Goal: Task Accomplishment & Management: Manage account settings

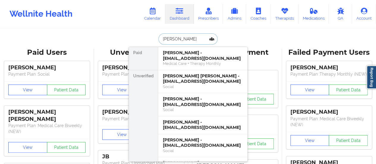
type input "[PERSON_NAME]"
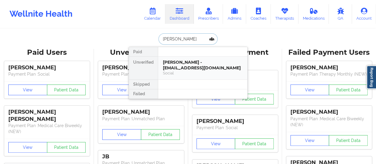
click at [200, 67] on div "[PERSON_NAME] - [EMAIL_ADDRESS][DOMAIN_NAME]" at bounding box center [203, 64] width 80 height 11
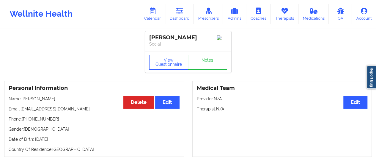
drag, startPoint x: 93, startPoint y: 110, endPoint x: 56, endPoint y: 120, distance: 37.7
click at [56, 120] on div "Personal Information Edit Delete Name: [PERSON_NAME] Email: [EMAIL_ADDRESS][DOM…" at bounding box center [94, 119] width 180 height 76
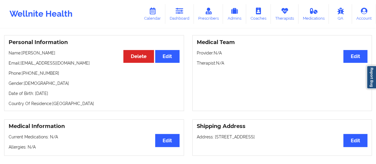
scroll to position [45, 0]
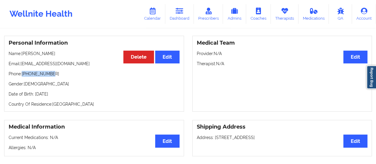
drag, startPoint x: 51, startPoint y: 81, endPoint x: 23, endPoint y: 80, distance: 28.5
click at [23, 77] on p "Phone: [PHONE_NUMBER]" at bounding box center [94, 74] width 171 height 6
copy p "[PHONE_NUMBER]"
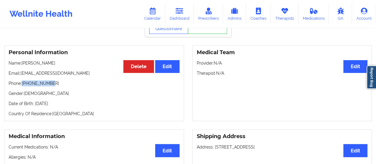
scroll to position [35, 0]
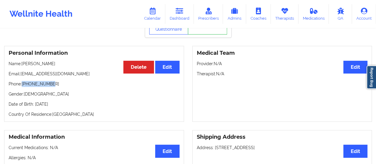
drag, startPoint x: 81, startPoint y: 69, endPoint x: 22, endPoint y: 67, distance: 59.5
click at [22, 67] on p "Name: [PERSON_NAME]" at bounding box center [94, 64] width 171 height 6
copy p "[PERSON_NAME]"
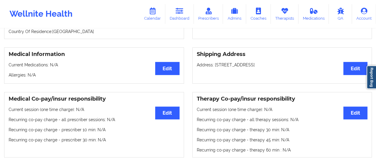
scroll to position [0, 0]
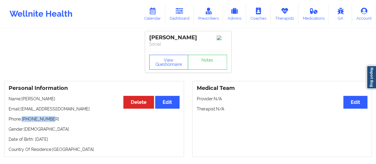
copy p "[PERSON_NAME]"
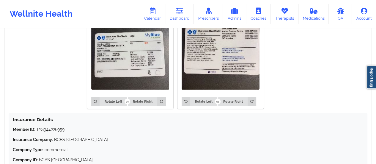
scroll to position [556, 0]
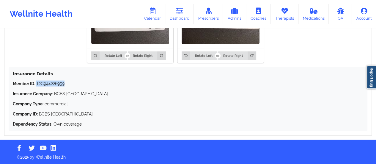
drag, startPoint x: 67, startPoint y: 82, endPoint x: 37, endPoint y: 85, distance: 29.8
click at [37, 85] on p "Member ID: T2G944226959" at bounding box center [188, 83] width 350 height 6
copy p "T2G944226959"
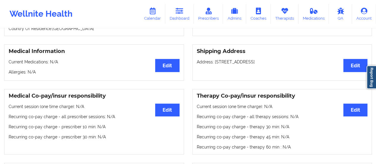
scroll to position [0, 0]
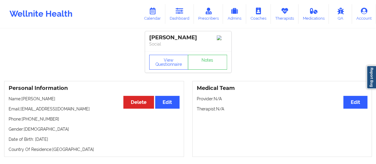
drag, startPoint x: 22, startPoint y: 106, endPoint x: 93, endPoint y: 101, distance: 71.5
click at [93, 101] on div "Personal Information Edit Delete Name: [PERSON_NAME] Email: [EMAIL_ADDRESS][DOM…" at bounding box center [94, 119] width 180 height 76
copy p "[PERSON_NAME]"
drag, startPoint x: 20, startPoint y: 117, endPoint x: 81, endPoint y: 116, distance: 60.9
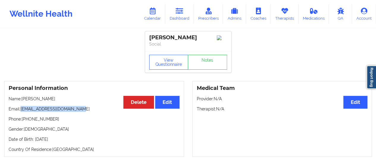
click at [81, 112] on p "Email: [EMAIL_ADDRESS][DOMAIN_NAME]" at bounding box center [94, 109] width 171 height 6
copy p "[EMAIL_ADDRESS][DOMAIN_NAME]"
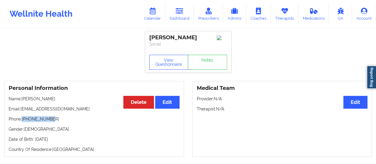
drag, startPoint x: 53, startPoint y: 126, endPoint x: 23, endPoint y: 125, distance: 30.0
click at [23, 122] on p "Phone: [PHONE_NUMBER]" at bounding box center [94, 119] width 171 height 6
copy p "[PHONE_NUMBER]"
drag, startPoint x: 23, startPoint y: 106, endPoint x: 95, endPoint y: 105, distance: 71.9
click at [95, 102] on p "Name: [PERSON_NAME]" at bounding box center [94, 99] width 171 height 6
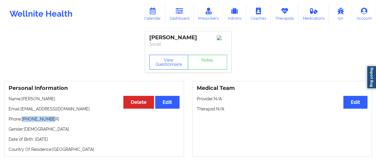
copy p "[PERSON_NAME]"
click at [150, 9] on icon at bounding box center [153, 11] width 8 height 7
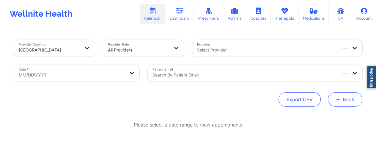
click at [344, 94] on button "+ Book" at bounding box center [345, 99] width 34 height 14
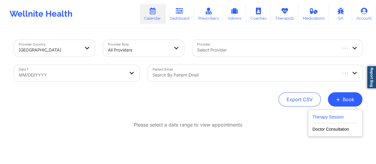
click at [329, 117] on button "Therapy Session" at bounding box center [334, 118] width 45 height 10
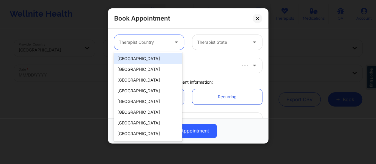
click at [173, 38] on div at bounding box center [177, 42] width 14 height 15
click at [160, 57] on div "[GEOGRAPHIC_DATA]" at bounding box center [148, 58] width 68 height 11
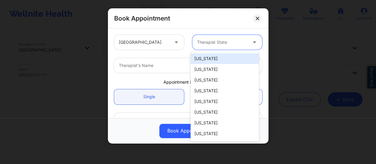
click at [217, 46] on div "Therapist State" at bounding box center [220, 42] width 56 height 15
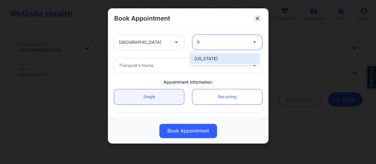
type input "flo"
click at [211, 58] on div "[US_STATE]" at bounding box center [225, 58] width 68 height 11
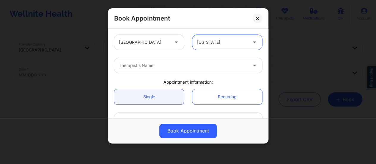
click at [168, 65] on div at bounding box center [183, 65] width 128 height 7
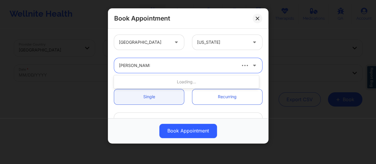
type input "mashonda wadd"
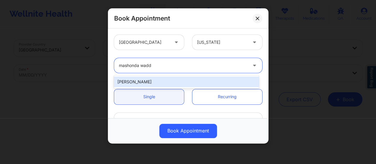
click at [179, 80] on div "[PERSON_NAME]" at bounding box center [186, 81] width 145 height 11
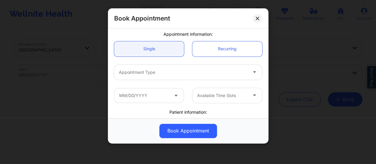
scroll to position [49, 0]
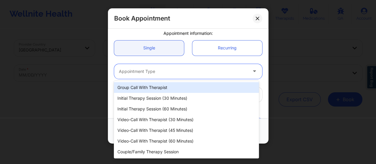
click at [167, 66] on div "Appointment Type" at bounding box center [181, 71] width 134 height 15
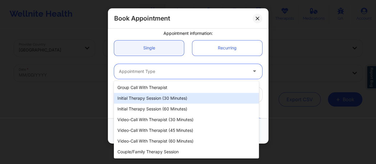
click at [163, 95] on div "Initial Therapy Session (30 minutes)" at bounding box center [186, 98] width 145 height 11
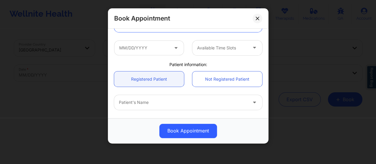
scroll to position [97, 0]
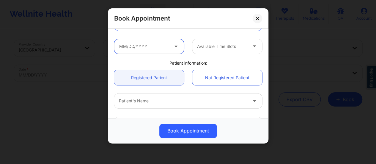
click at [158, 45] on input "text" at bounding box center [149, 46] width 70 height 15
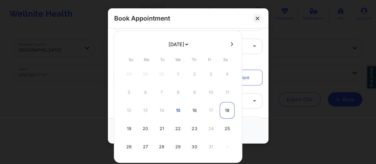
click at [224, 109] on div "18" at bounding box center [227, 110] width 15 height 17
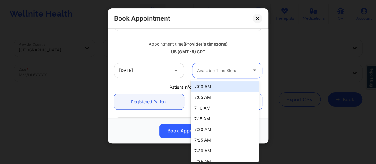
click at [236, 70] on div at bounding box center [222, 70] width 50 height 7
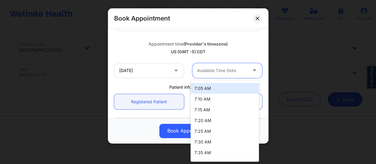
scroll to position [0, 0]
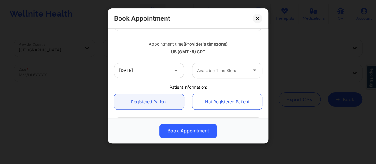
click at [177, 70] on icon at bounding box center [176, 69] width 6 height 5
click at [168, 70] on input "[DATE]" at bounding box center [149, 70] width 70 height 15
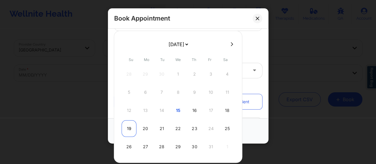
click at [131, 127] on div "19" at bounding box center [129, 128] width 15 height 17
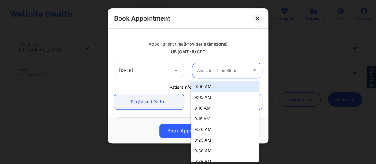
click at [206, 75] on div "Available Time Slots" at bounding box center [220, 70] width 56 height 15
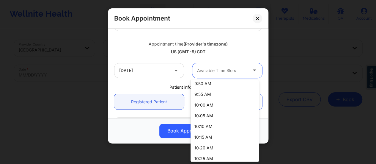
scroll to position [82, 0]
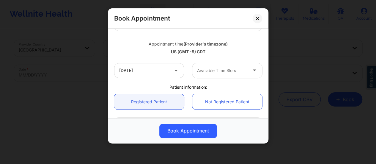
click at [150, 62] on div "[DATE] Available Time Slots" at bounding box center [188, 70] width 156 height 23
click at [150, 68] on input "[DATE]" at bounding box center [149, 70] width 70 height 15
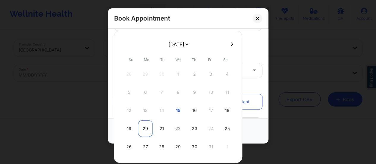
click at [147, 124] on div "20" at bounding box center [145, 128] width 15 height 17
type input "[DATE]"
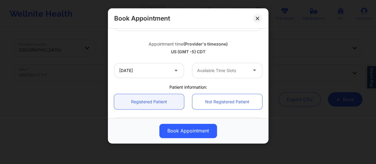
click at [219, 74] on div "Available Time Slots" at bounding box center [220, 70] width 56 height 15
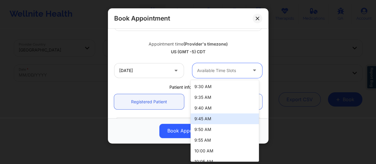
scroll to position [135, 0]
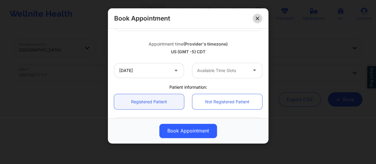
click at [255, 16] on button at bounding box center [258, 19] width 10 height 10
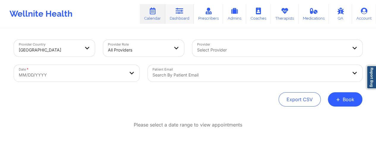
click at [188, 18] on link "Dashboard" at bounding box center [179, 14] width 29 height 20
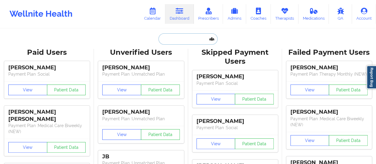
click at [204, 42] on input "text" at bounding box center [187, 38] width 59 height 11
paste input "[EMAIL_ADDRESS][DOMAIN_NAME]"
type input "[EMAIL_ADDRESS][DOMAIN_NAME]"
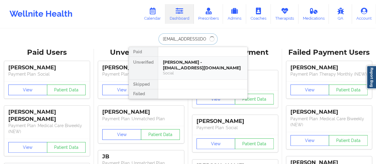
click at [180, 62] on div "[PERSON_NAME] - [EMAIL_ADDRESS][DOMAIN_NAME]" at bounding box center [203, 64] width 80 height 11
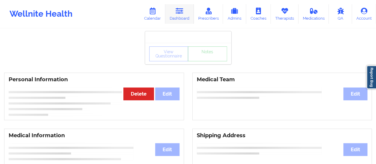
click at [185, 17] on link "Dashboard" at bounding box center [179, 14] width 29 height 20
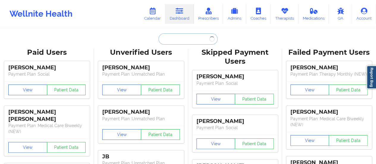
click at [176, 39] on input "text" at bounding box center [187, 38] width 59 height 11
paste input "[EMAIL_ADDRESS][DOMAIN_NAME]"
type input "[EMAIL_ADDRESS][DOMAIN_NAME]"
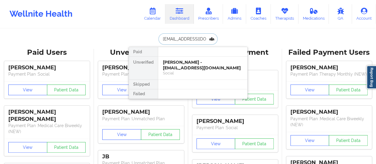
click at [188, 57] on div "[PERSON_NAME] - [EMAIL_ADDRESS][DOMAIN_NAME] Social" at bounding box center [202, 67] width 89 height 23
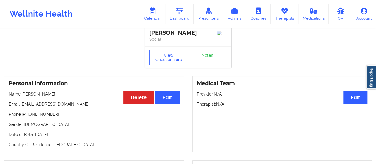
scroll to position [5, 0]
click at [183, 11] on icon at bounding box center [180, 11] width 8 height 7
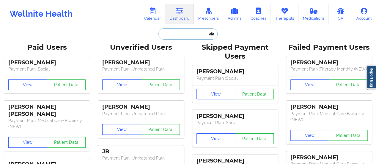
click at [173, 39] on input "text" at bounding box center [187, 33] width 59 height 11
paste input "[EMAIL_ADDRESS][DOMAIN_NAME]"
type input "[EMAIL_ADDRESS][DOMAIN_NAME]"
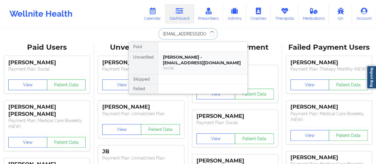
click at [185, 64] on div "[PERSON_NAME] - [EMAIL_ADDRESS][DOMAIN_NAME]" at bounding box center [203, 59] width 80 height 11
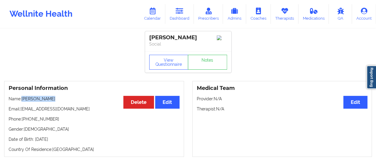
drag, startPoint x: 23, startPoint y: 100, endPoint x: 70, endPoint y: 101, distance: 46.1
click at [70, 101] on p "Name: [PERSON_NAME]" at bounding box center [94, 99] width 171 height 6
copy p "[PERSON_NAME]"
click at [157, 21] on link "Calendar" at bounding box center [153, 14] width 26 height 20
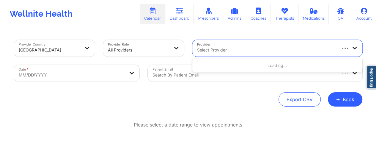
click at [264, 51] on div at bounding box center [266, 49] width 139 height 7
type input "[PERSON_NAME]"
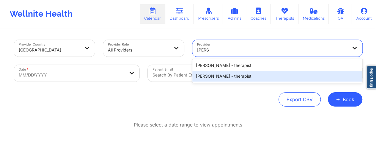
click at [240, 76] on div "[PERSON_NAME] - therapist" at bounding box center [277, 76] width 170 height 11
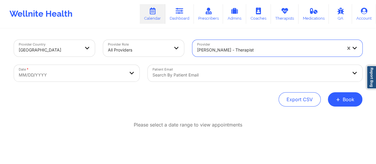
select select "2025-8"
select select "2025-9"
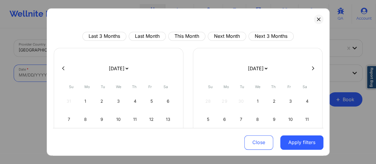
click at [98, 71] on body "Wellnite Health Calendar Dashboard Prescribers Admins Coaches Therapists Medica…" at bounding box center [188, 82] width 376 height 164
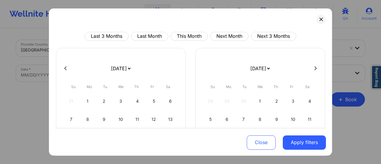
click at [123, 67] on select "[DATE] [DATE] [DATE] [DATE] [DATE] [DATE] [DATE] [DATE] [DATE] [DATE] [DATE] [D…" at bounding box center [121, 68] width 22 height 17
select select "2025-9"
select select "2025-10"
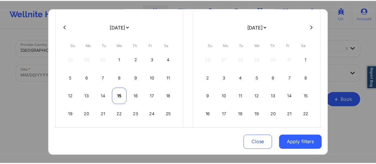
scroll to position [42, 0]
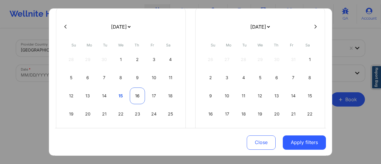
click at [131, 95] on div "16" at bounding box center [137, 95] width 15 height 17
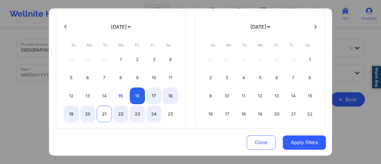
select select "2025-9"
select select "2025-10"
click at [106, 112] on div "21" at bounding box center [104, 114] width 15 height 17
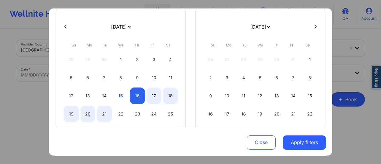
select select "2025-9"
select select "2025-10"
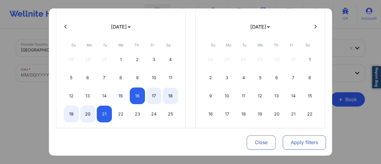
click at [311, 147] on button "Apply filters" at bounding box center [303, 142] width 43 height 14
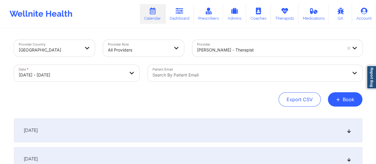
scroll to position [12, 0]
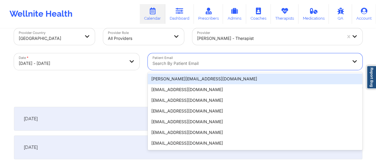
click at [208, 70] on div "20 results available. Use Up and Down to choose options, press Enter to select …" at bounding box center [255, 61] width 215 height 17
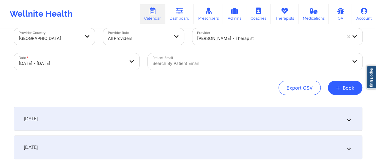
click at [114, 89] on div "Export CSV + Book" at bounding box center [188, 88] width 348 height 14
click at [117, 110] on div "[DATE]" at bounding box center [188, 119] width 348 height 24
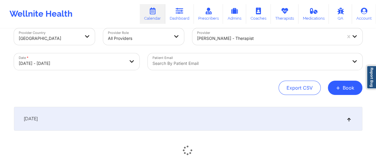
scroll to position [63, 0]
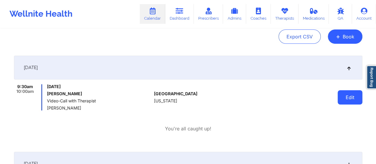
click at [355, 98] on button "Edit" at bounding box center [350, 97] width 25 height 14
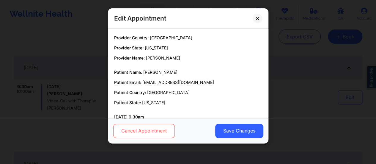
click at [155, 130] on button "Cancel Appointment" at bounding box center [144, 131] width 62 height 14
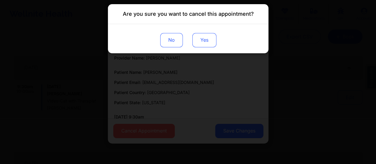
click at [193, 45] on button "Yes" at bounding box center [204, 40] width 24 height 14
